Goal: Check status: Check status

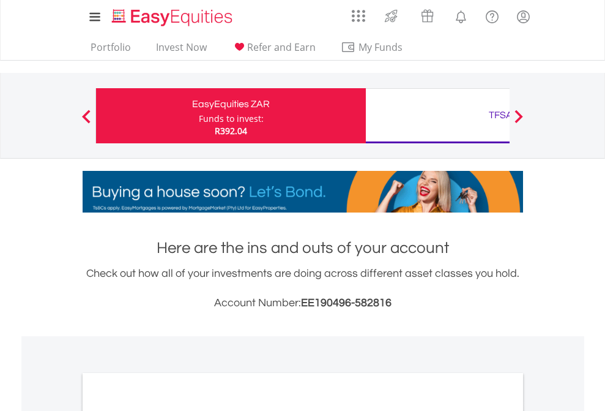
click at [199, 116] on div "Funds to invest:" at bounding box center [231, 119] width 65 height 12
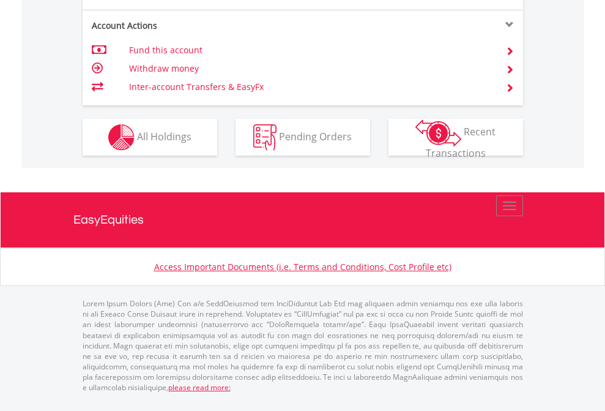
scroll to position [1173, 0]
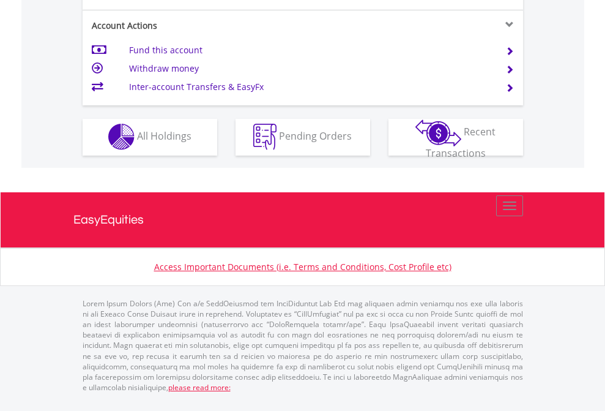
scroll to position [1144, 0]
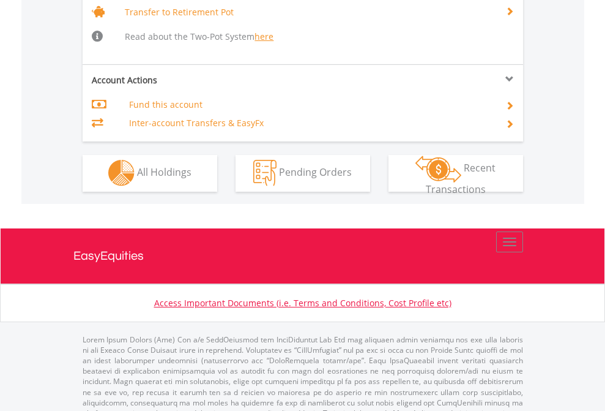
scroll to position [1216, 0]
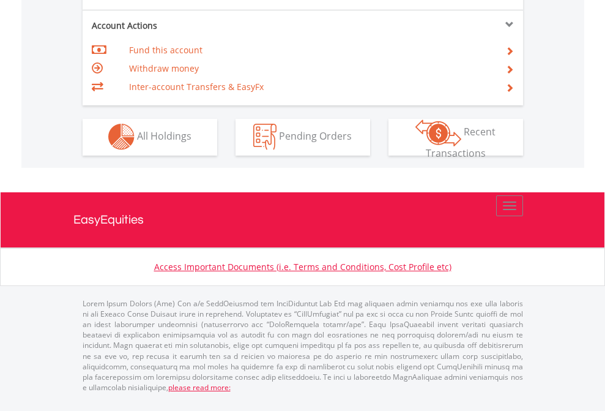
scroll to position [1144, 0]
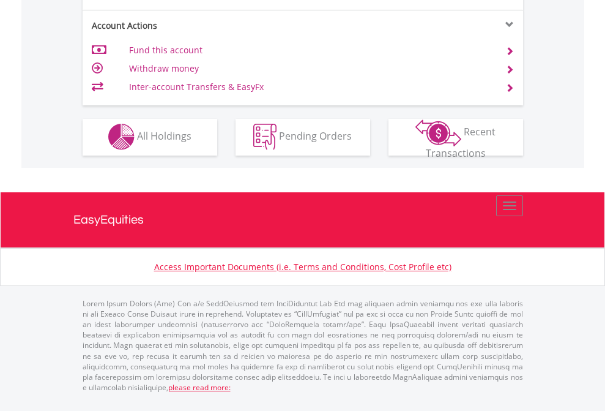
scroll to position [1144, 0]
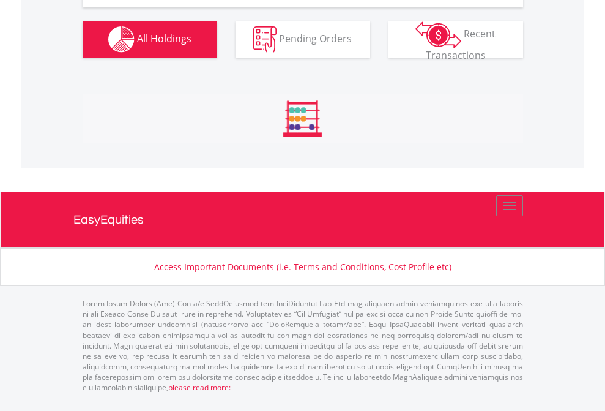
scroll to position [1386, 0]
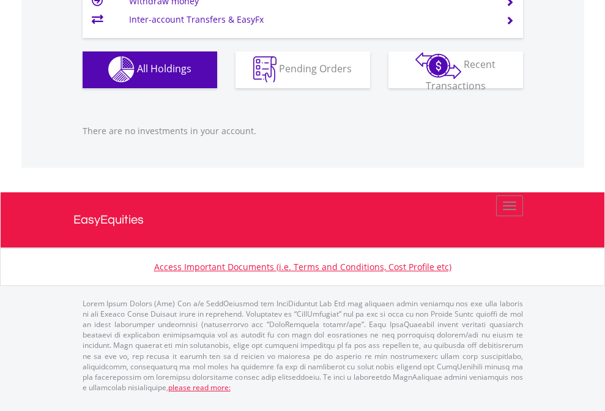
scroll to position [118, 192]
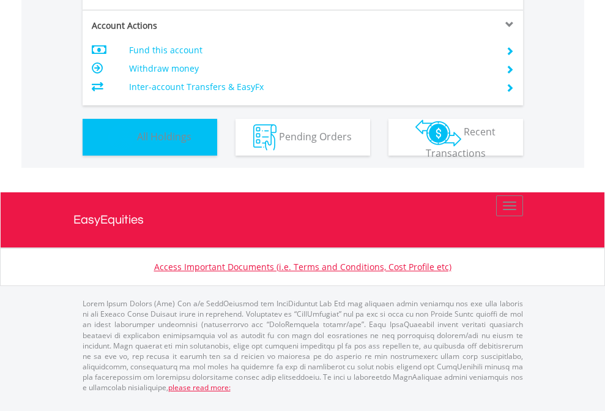
scroll to position [118, 192]
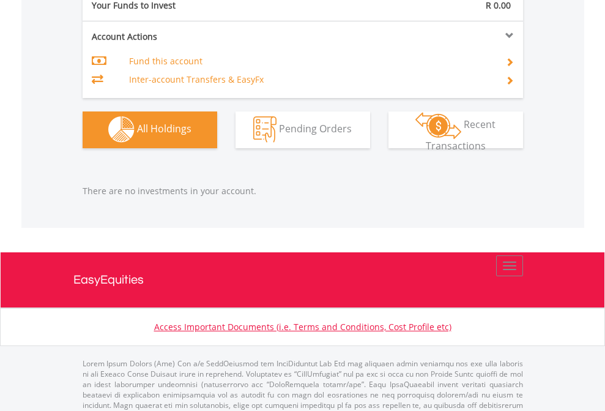
scroll to position [1212, 0]
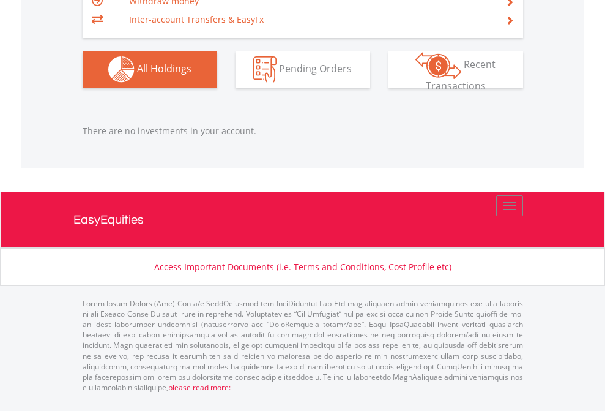
scroll to position [118, 192]
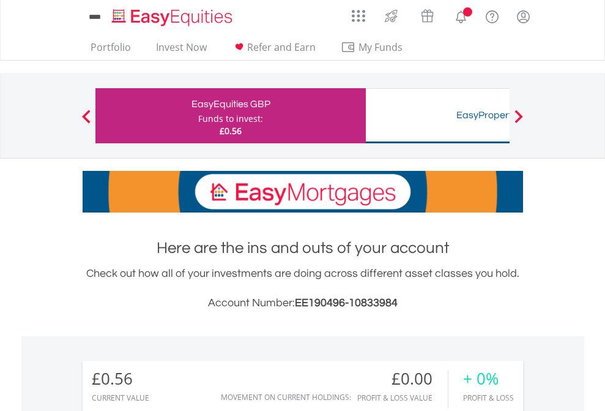
scroll to position [909, 0]
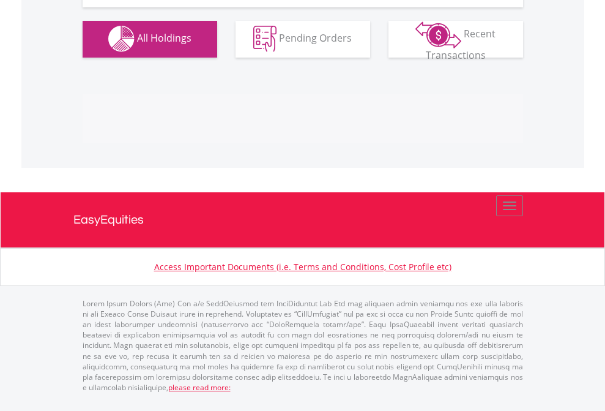
scroll to position [1212, 0]
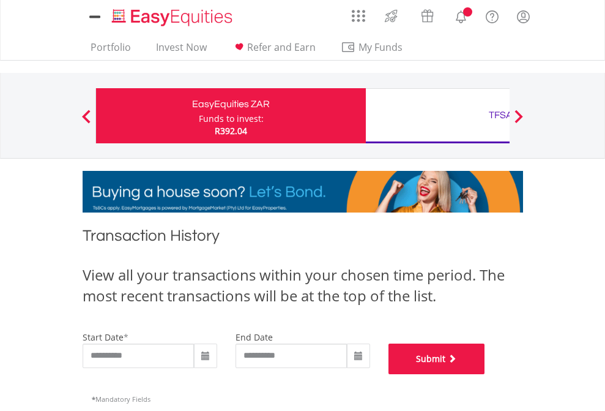
click at [485, 374] on button "Submit" at bounding box center [437, 358] width 97 height 31
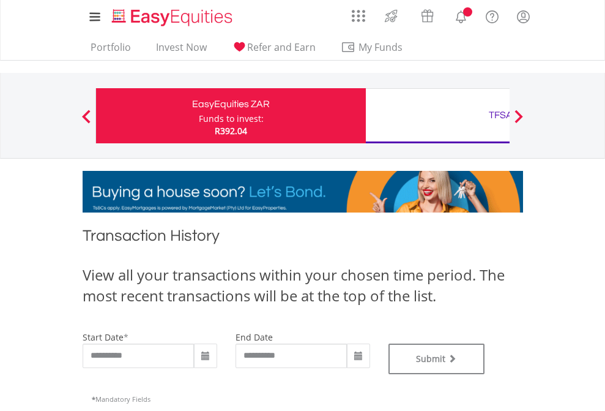
click at [438, 116] on div "TFSA" at bounding box center [500, 114] width 255 height 17
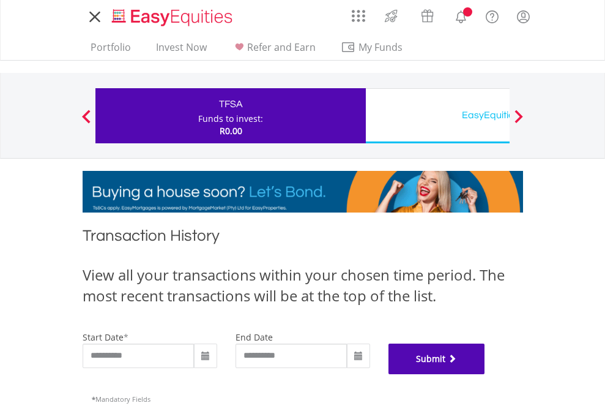
click at [485, 374] on button "Submit" at bounding box center [437, 358] width 97 height 31
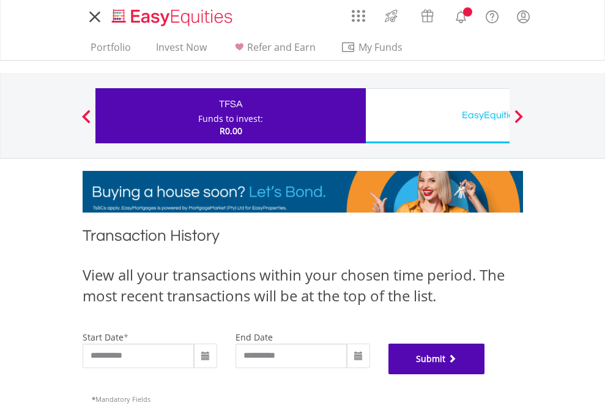
scroll to position [496, 0]
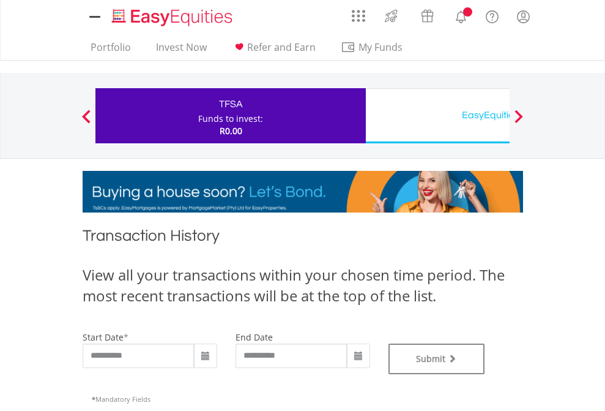
click at [438, 116] on div "EasyEquities USD" at bounding box center [500, 114] width 255 height 17
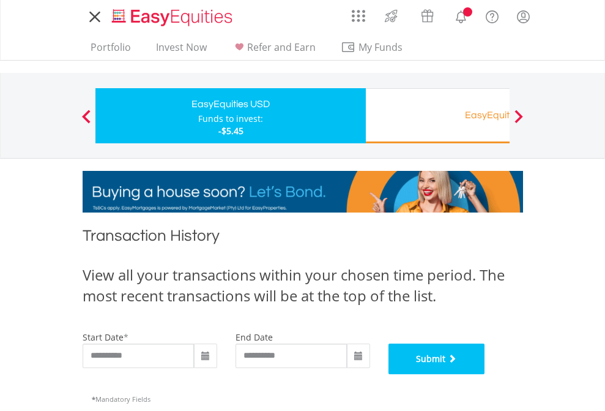
click at [485, 374] on button "Submit" at bounding box center [437, 358] width 97 height 31
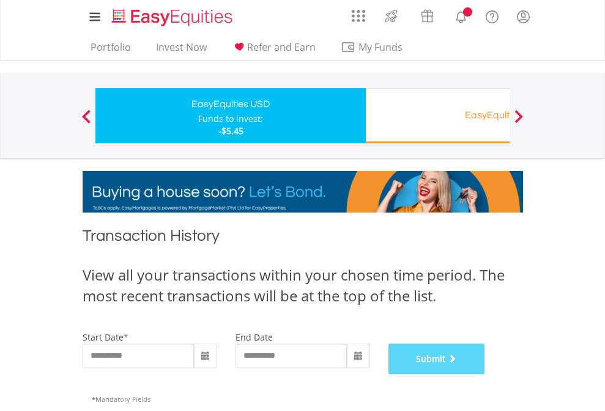
scroll to position [496, 0]
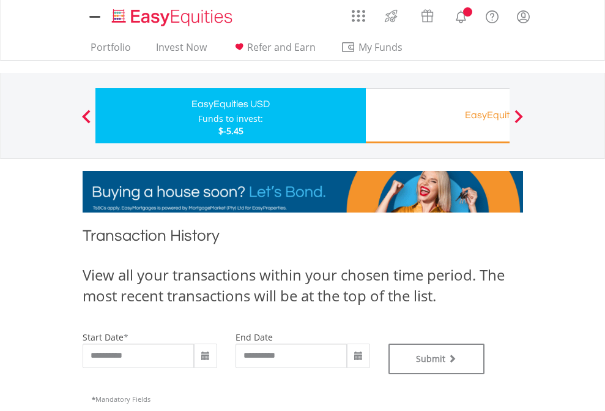
click at [438, 116] on div "EasyEquities RA" at bounding box center [500, 114] width 255 height 17
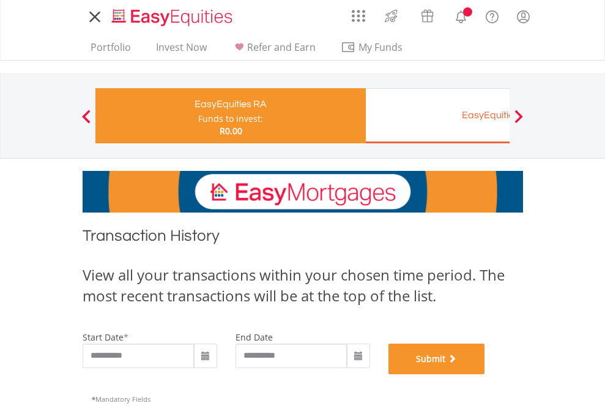
click at [485, 374] on button "Submit" at bounding box center [437, 358] width 97 height 31
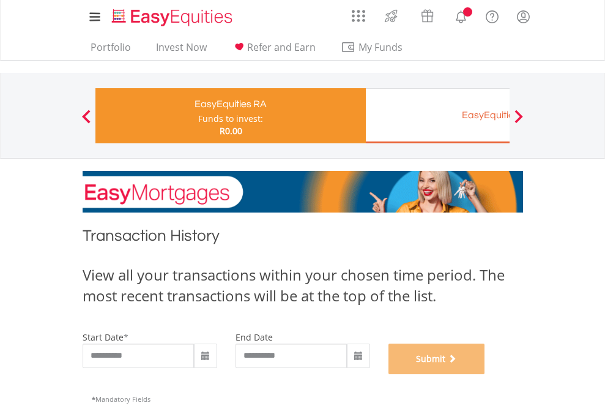
scroll to position [496, 0]
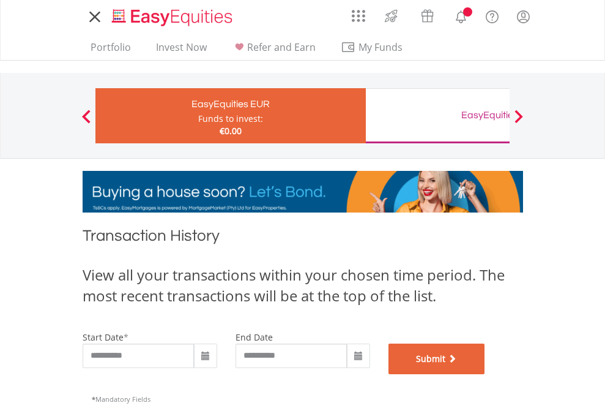
click at [485, 374] on button "Submit" at bounding box center [437, 358] width 97 height 31
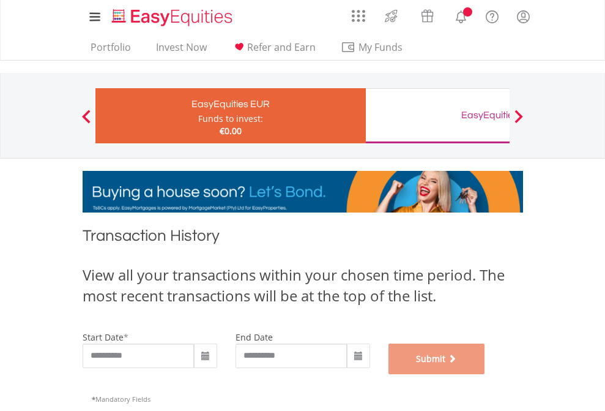
scroll to position [496, 0]
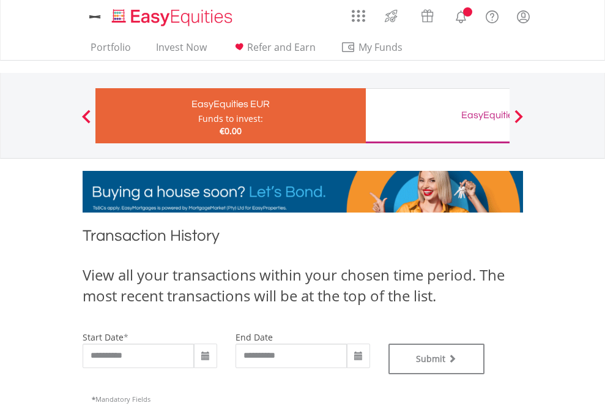
click at [438, 116] on div "EasyEquities GBP" at bounding box center [500, 114] width 255 height 17
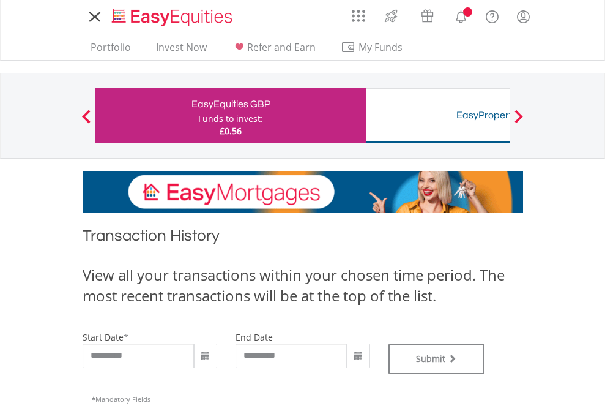
type input "**********"
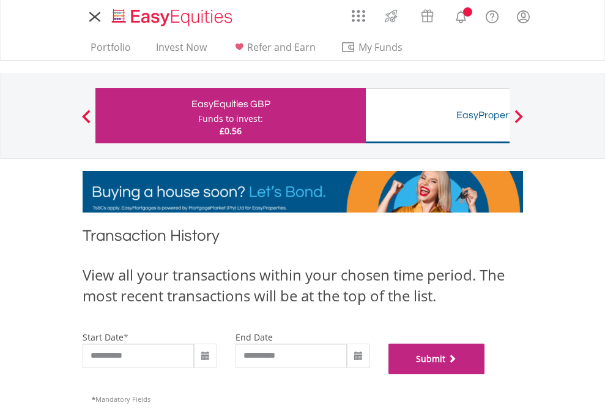
click at [485, 374] on button "Submit" at bounding box center [437, 358] width 97 height 31
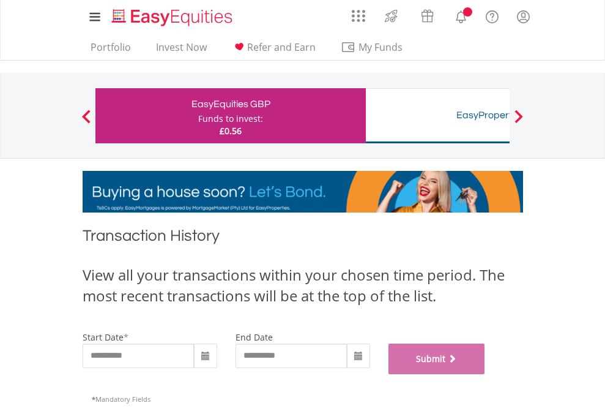
scroll to position [496, 0]
